Goal: Task Accomplishment & Management: Use online tool/utility

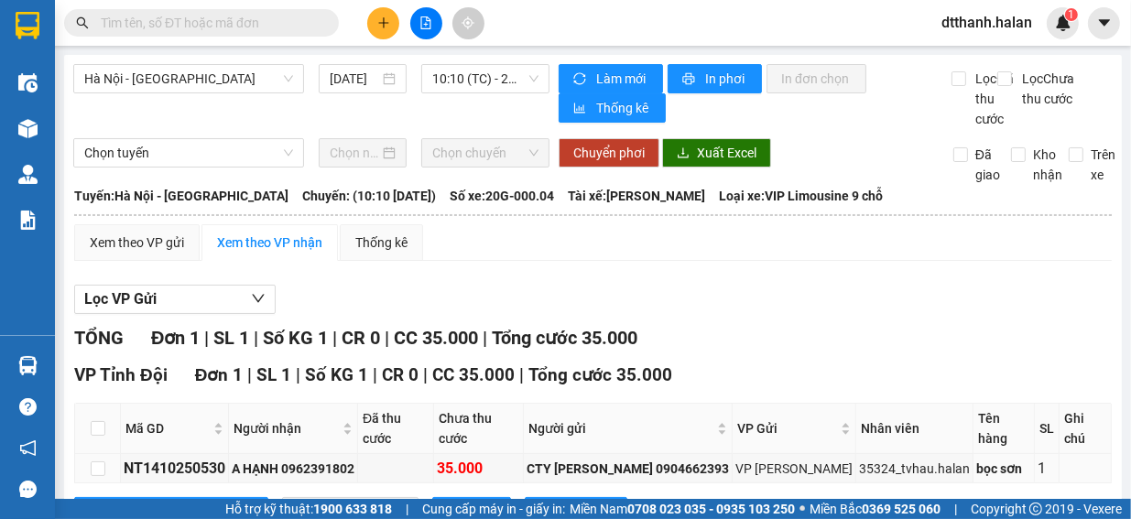
scroll to position [77, 0]
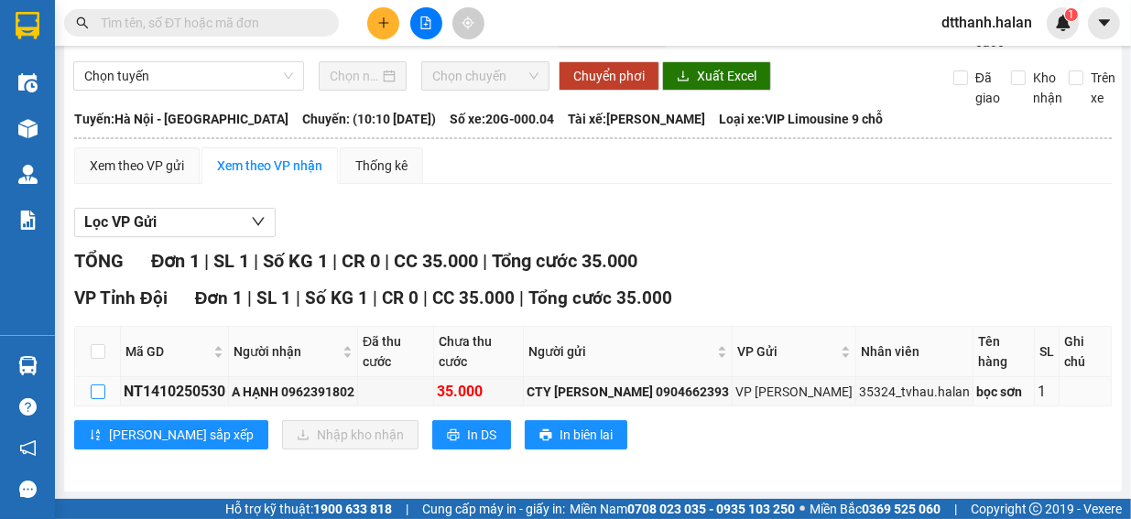
click at [103, 390] on input "checkbox" at bounding box center [98, 392] width 15 height 15
checkbox input "true"
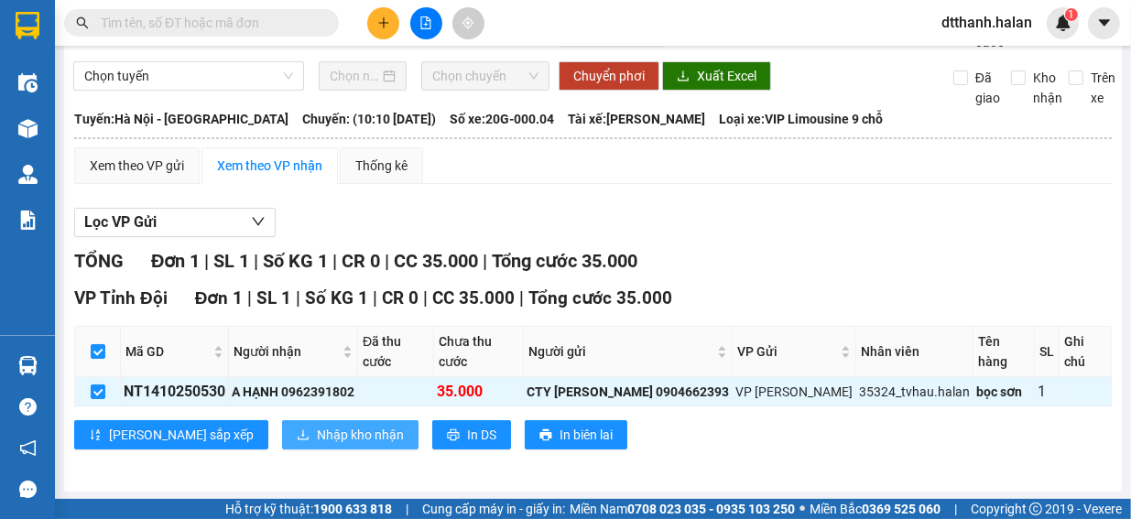
click at [317, 431] on span "Nhập kho nhận" at bounding box center [360, 435] width 87 height 20
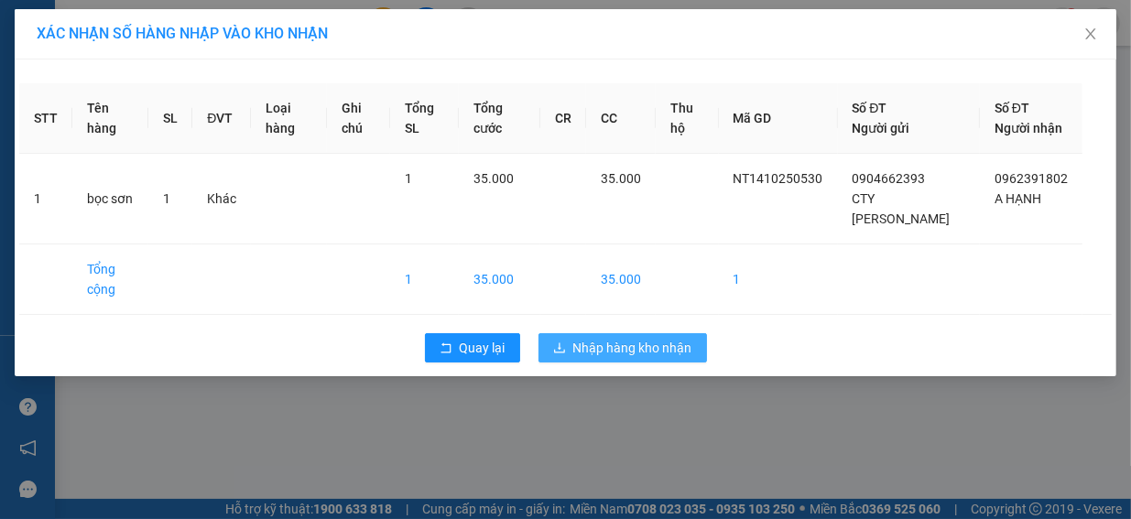
click at [631, 358] on span "Nhập hàng kho nhận" at bounding box center [632, 348] width 119 height 20
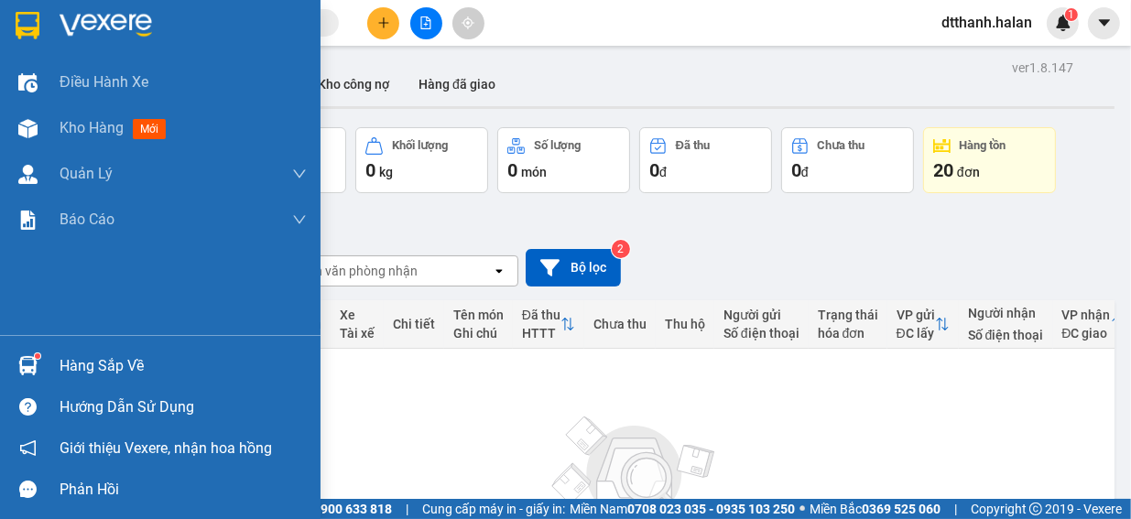
click at [29, 361] on img at bounding box center [27, 365] width 19 height 19
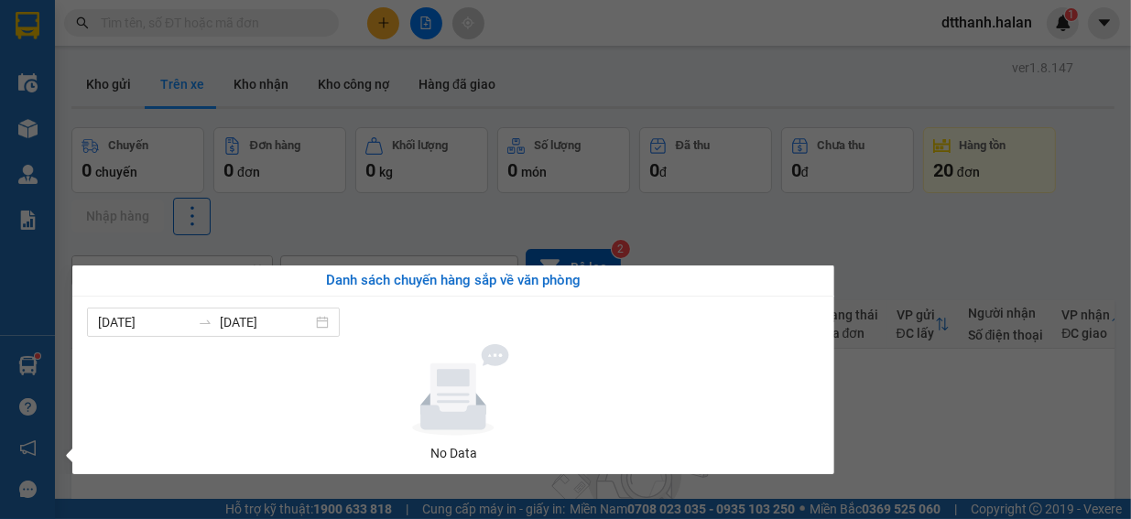
click at [996, 450] on section "Kết quả tìm kiếm ( 0 ) Bộ lọc No Data dtthanh.halan 1 Điều hành xe Kho hàng mới…" at bounding box center [565, 259] width 1131 height 519
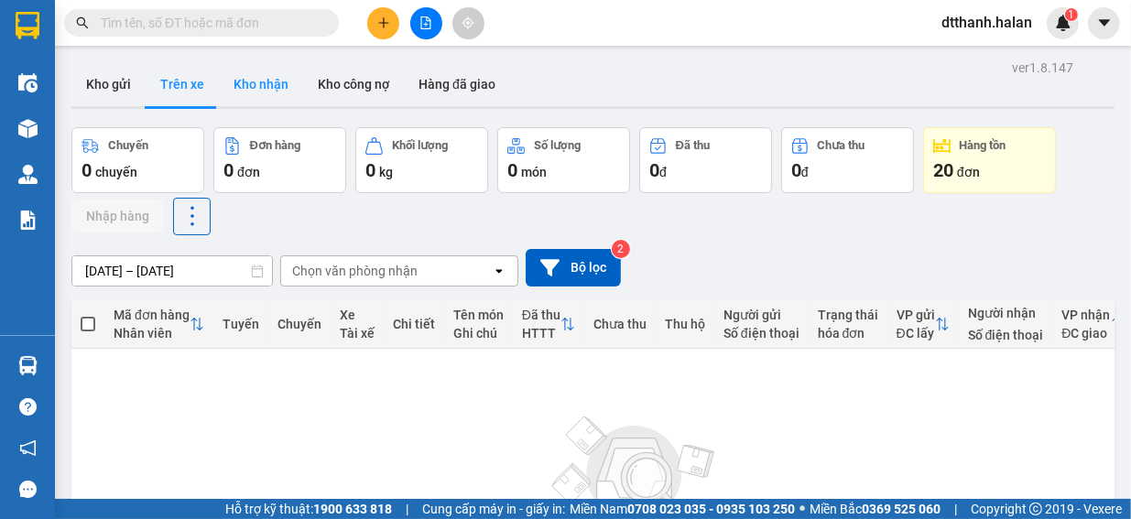
click at [253, 73] on button "Kho nhận" at bounding box center [261, 84] width 84 height 44
type input "[DATE] – [DATE]"
